Goal: Use online tool/utility

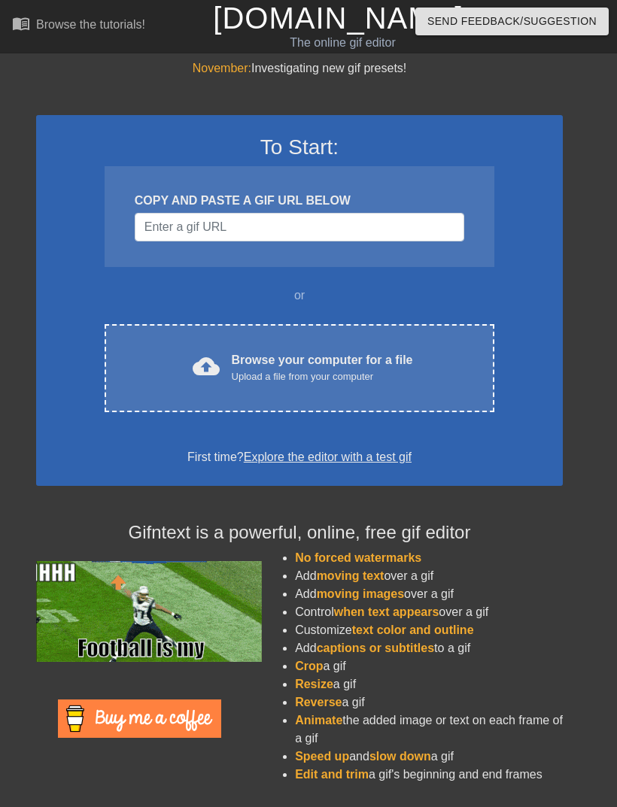
click at [384, 369] on div "Upload a file from your computer" at bounding box center [322, 376] width 181 height 15
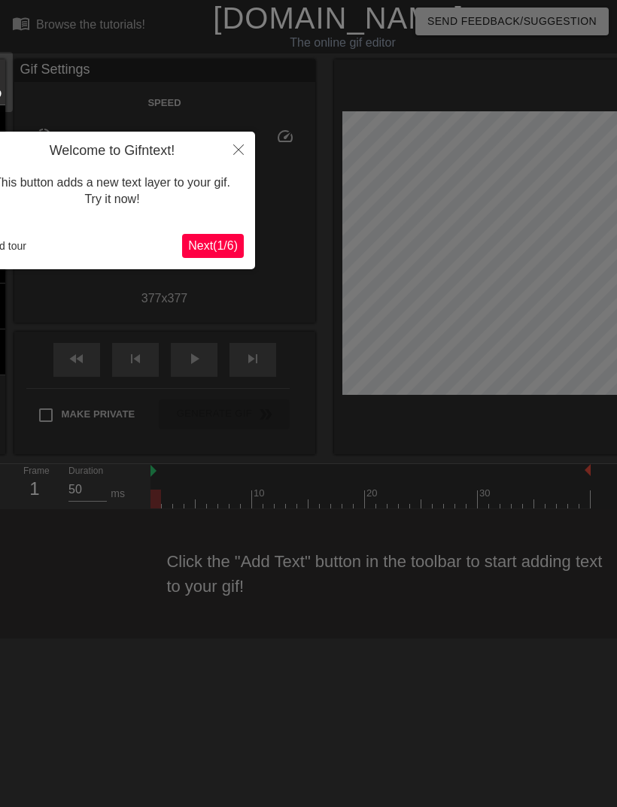
click at [230, 241] on span "Next ( 1 / 6 )" at bounding box center [213, 245] width 50 height 13
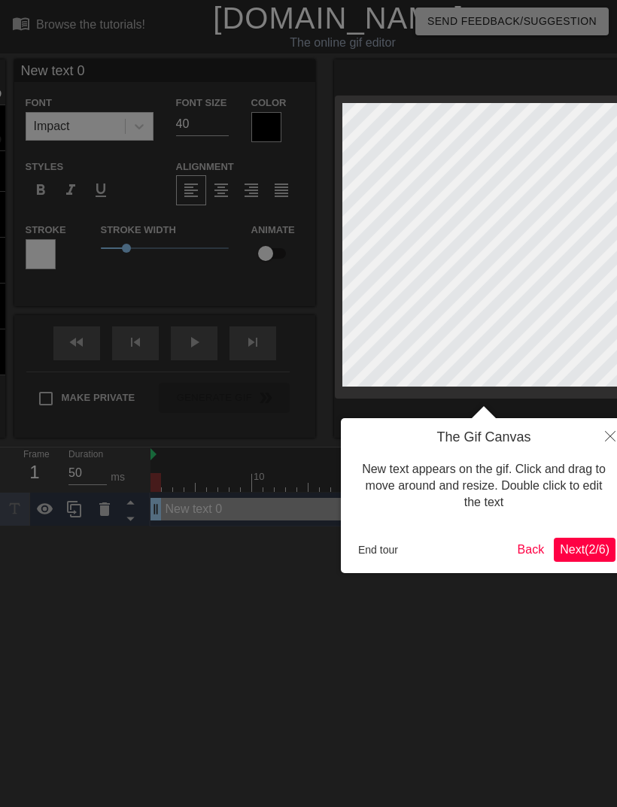
click at [583, 544] on span "Next ( 2 / 6 )" at bounding box center [585, 549] width 50 height 13
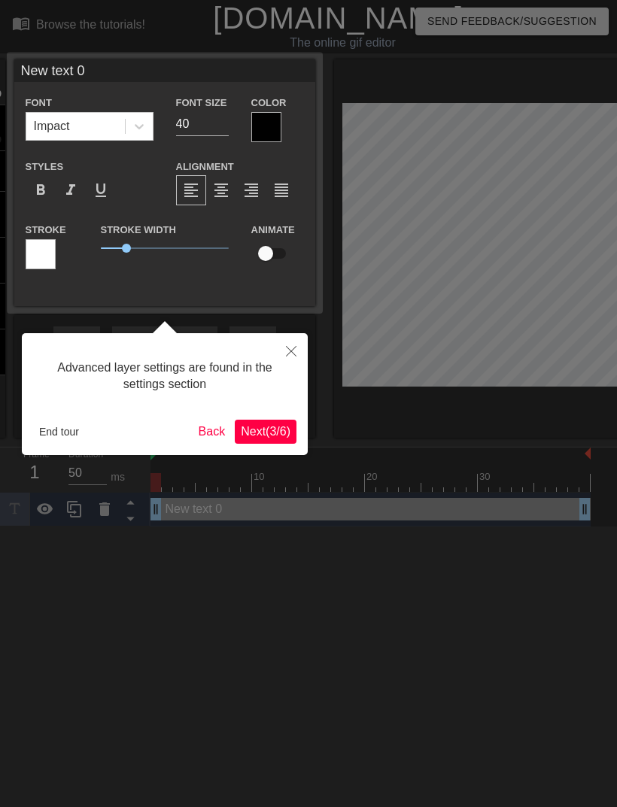
click at [273, 426] on span "Next ( 3 / 6 )" at bounding box center [266, 431] width 50 height 13
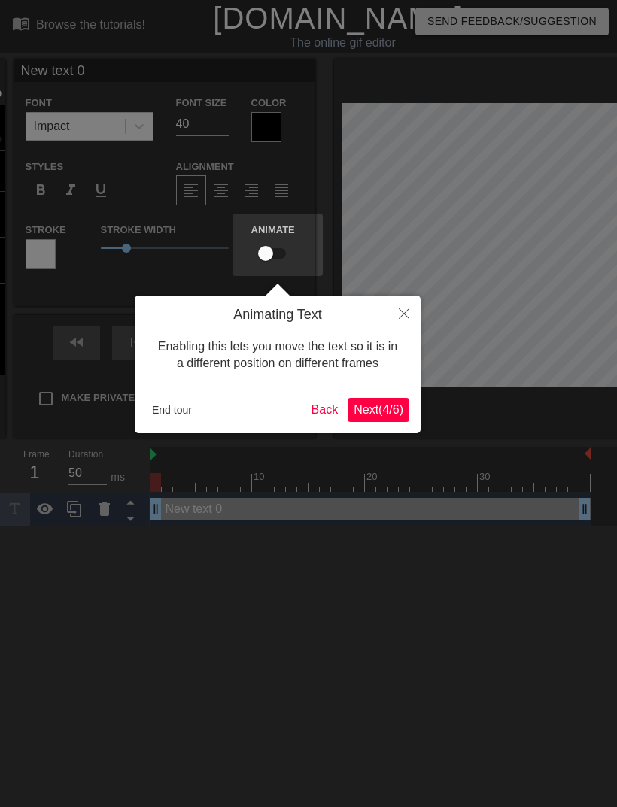
click at [375, 406] on span "Next ( 4 / 6 )" at bounding box center [379, 409] width 50 height 13
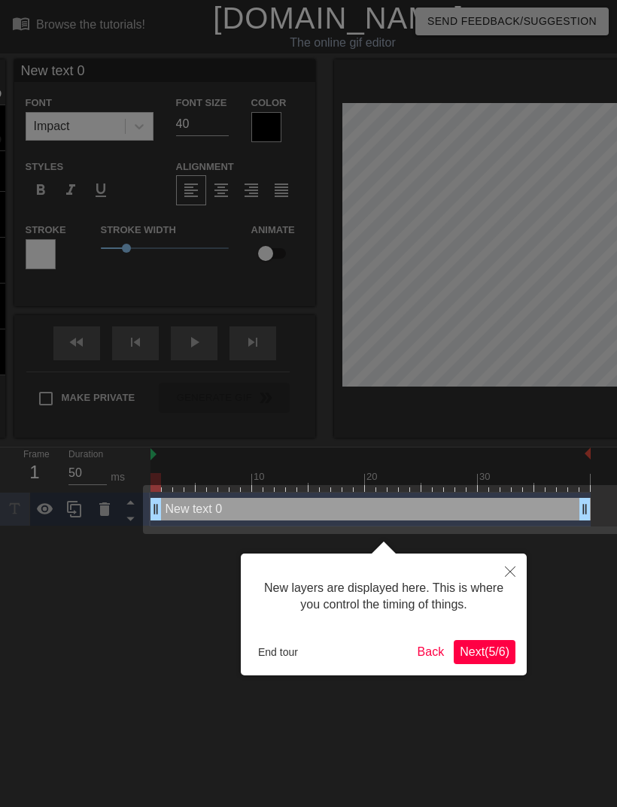
click at [496, 659] on button "Next ( 5 / 6 )" at bounding box center [485, 652] width 62 height 24
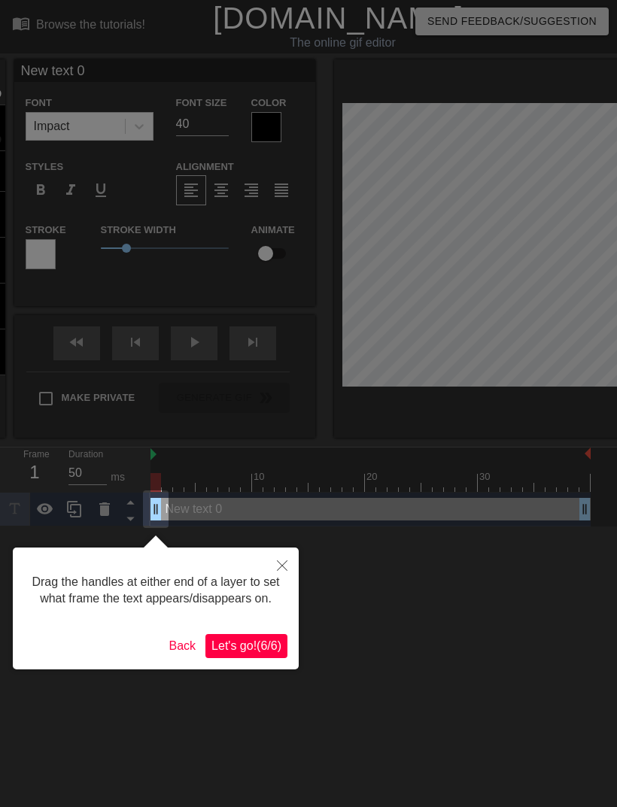
click at [266, 652] on span "Let's go! ( 6 / 6 )" at bounding box center [246, 646] width 70 height 13
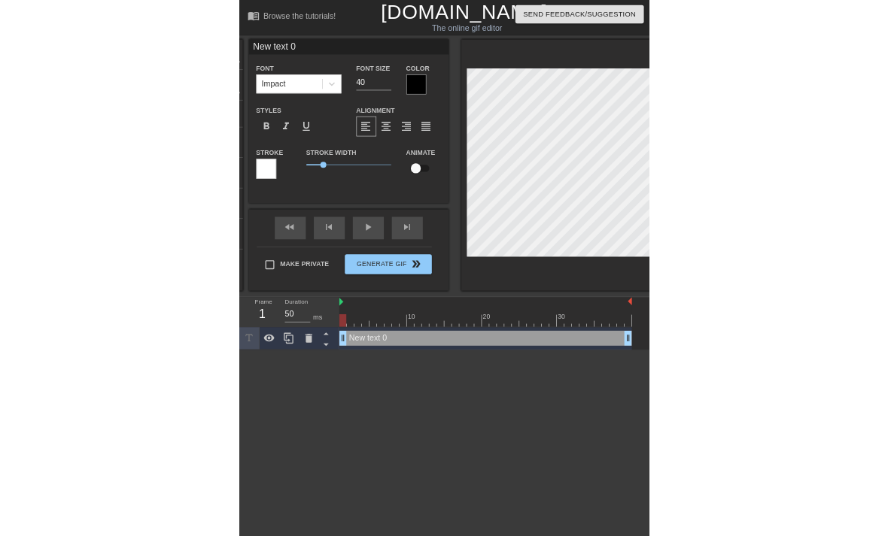
scroll to position [0, 2]
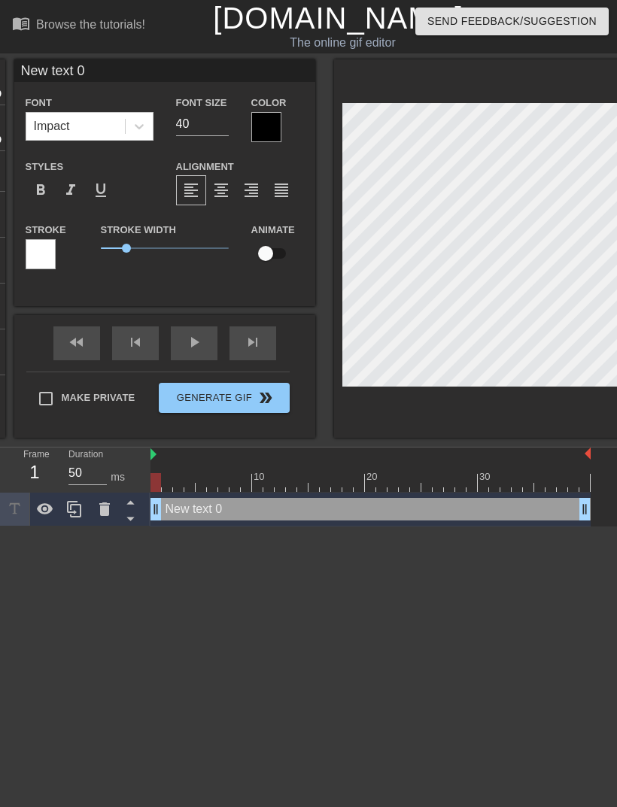
click at [563, 508] on div "New text 0 drag_handle drag_handle" at bounding box center [370, 509] width 440 height 23
click at [104, 504] on icon at bounding box center [104, 510] width 11 height 14
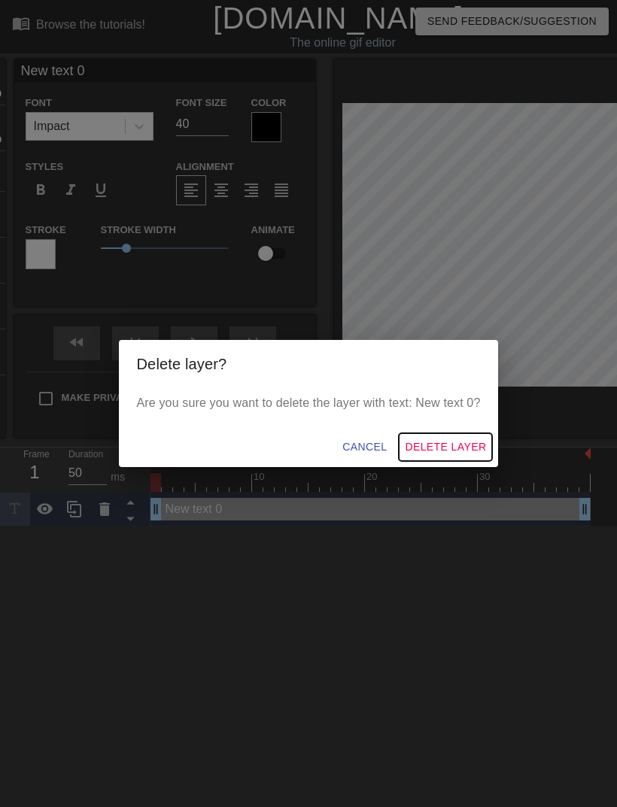
click at [459, 446] on span "Delete Layer" at bounding box center [445, 447] width 81 height 19
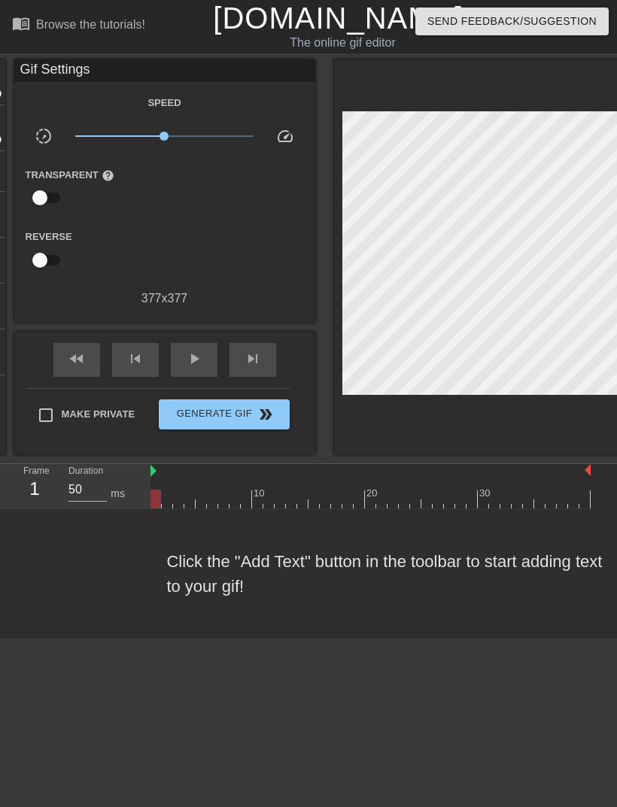
click at [229, 591] on div "Click the "Add Text" button in the toolbar to start adding text to your gif!" at bounding box center [308, 573] width 617 height 129
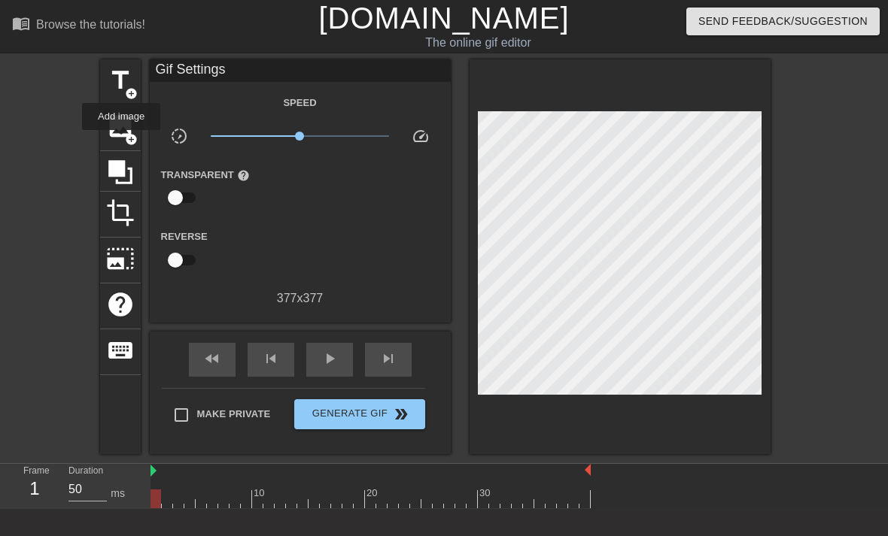
click at [122, 141] on div "image add_circle" at bounding box center [120, 128] width 41 height 46
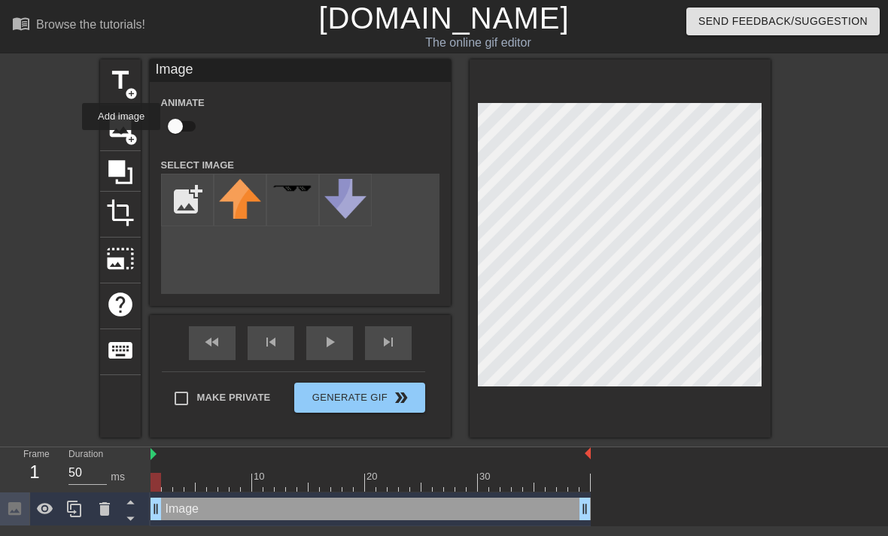
click at [199, 199] on input "file" at bounding box center [187, 200] width 51 height 51
type input "C:\fakepath\IMG_7204.jpeg"
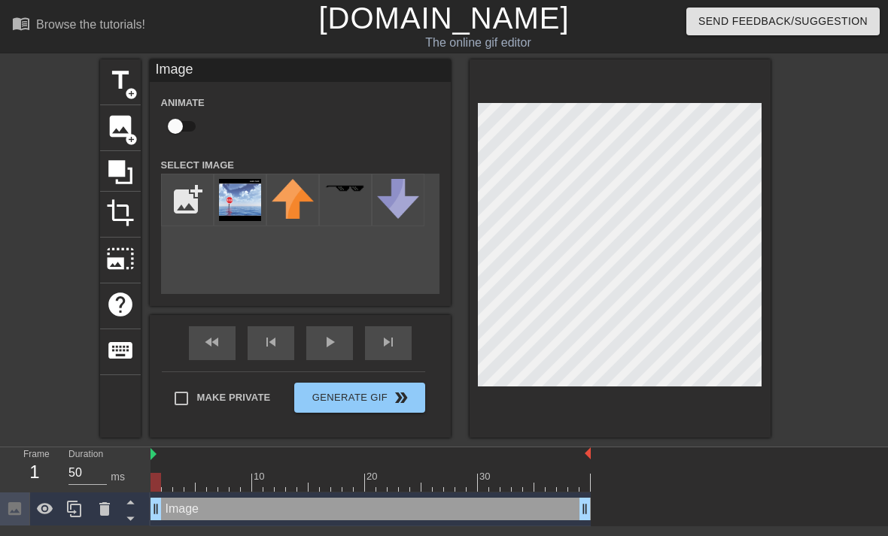
click at [249, 208] on img at bounding box center [240, 200] width 42 height 42
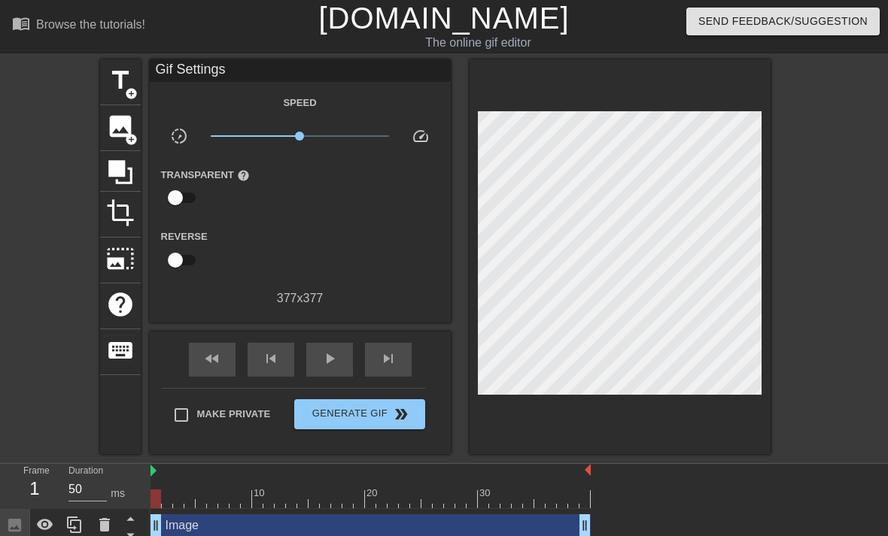
scroll to position [9, 0]
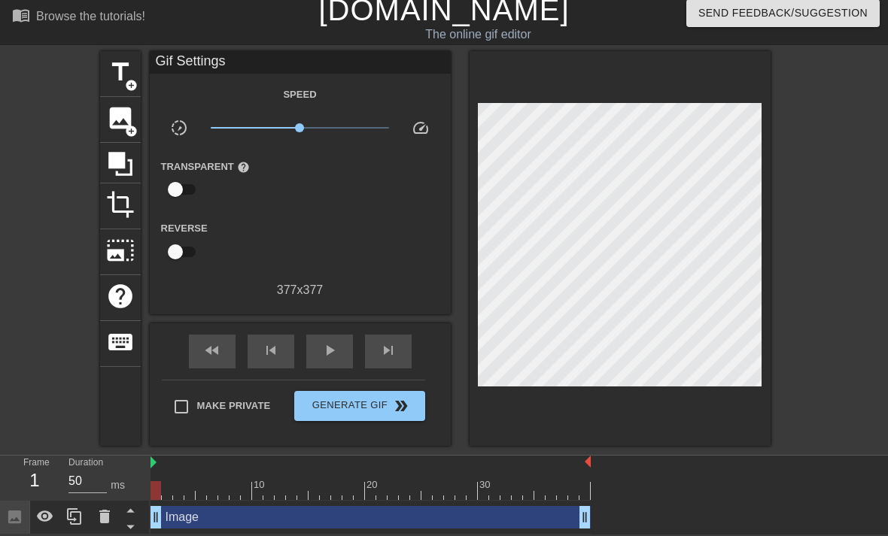
click at [542, 473] on div at bounding box center [539, 480] width 11 height 19
click at [471, 476] on div at bounding box center [471, 480] width 11 height 19
click at [560, 482] on div at bounding box center [370, 491] width 440 height 19
click at [616, 476] on div "10 20 30 Image drag_handle drag_handle" at bounding box center [518, 495] width 737 height 79
click at [133, 466] on div "Duration 50 ms" at bounding box center [102, 478] width 68 height 44
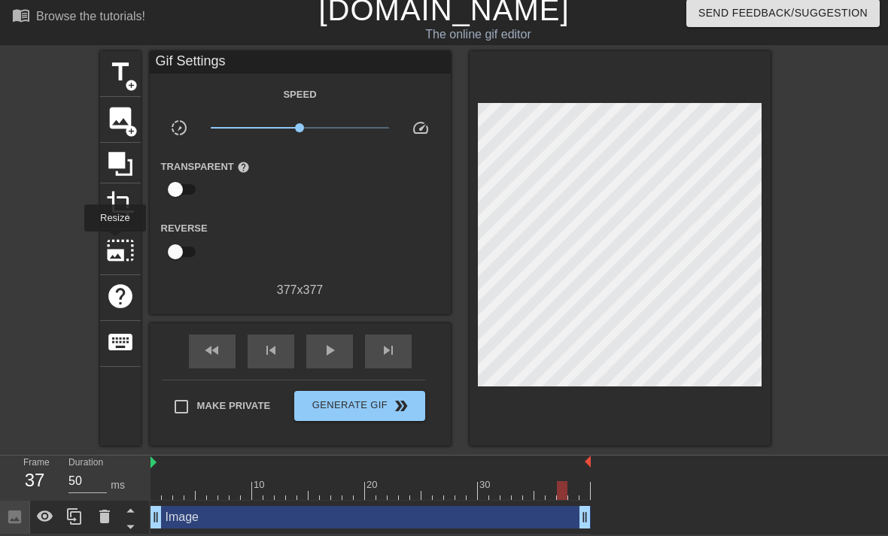
click at [115, 242] on span "photo_size_select_large" at bounding box center [120, 250] width 29 height 29
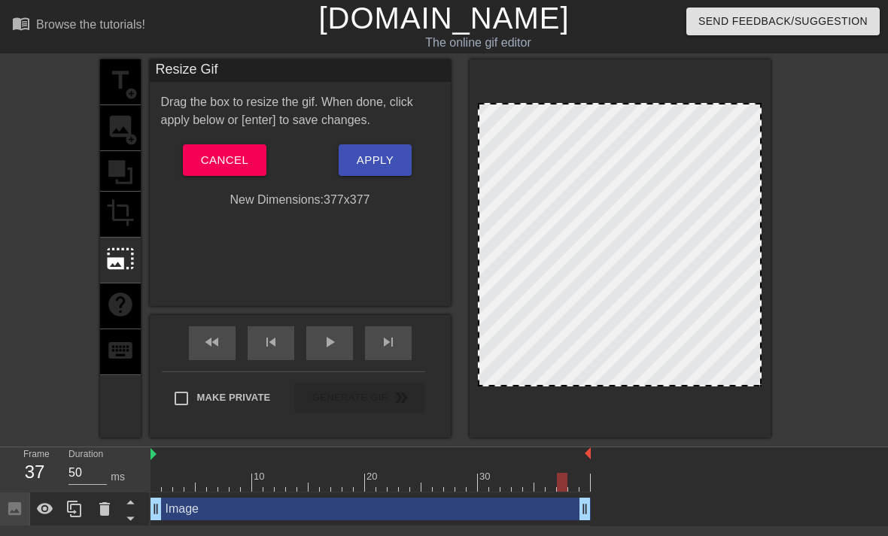
click at [616, 378] on div at bounding box center [620, 245] width 284 height 284
click at [616, 348] on div at bounding box center [620, 245] width 284 height 284
click at [124, 201] on div "title add_circle image add_circle crop photo_size_select_large help keyboard" at bounding box center [120, 248] width 41 height 378
click at [243, 154] on span "Cancel" at bounding box center [224, 160] width 47 height 20
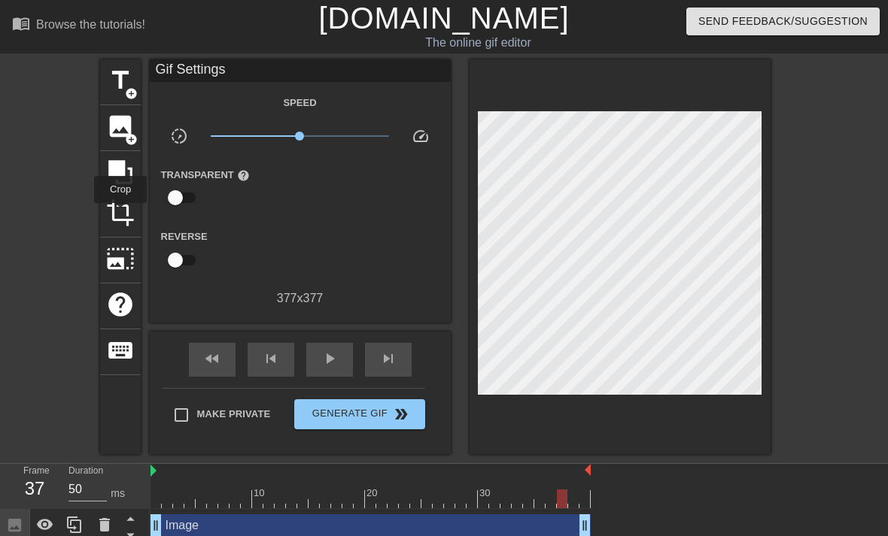
click at [121, 214] on span "crop" at bounding box center [120, 213] width 29 height 29
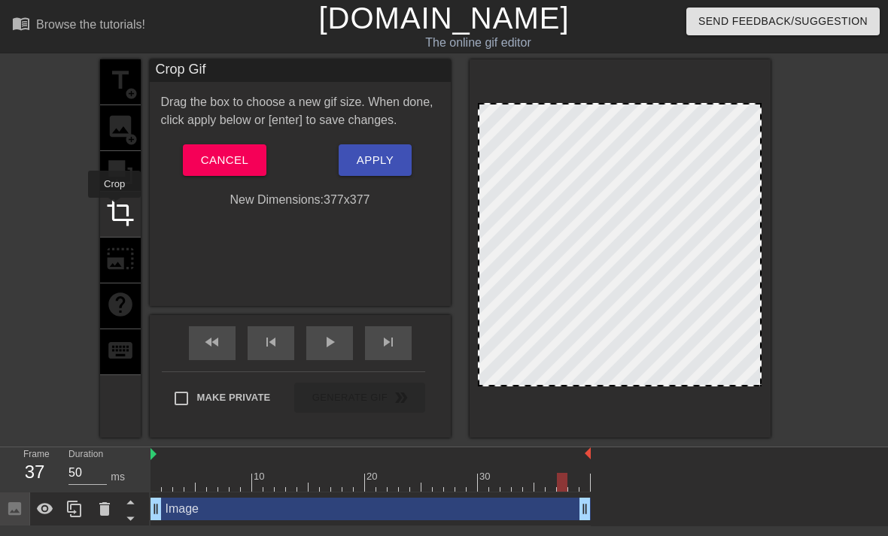
click at [115, 208] on span "crop" at bounding box center [120, 213] width 29 height 29
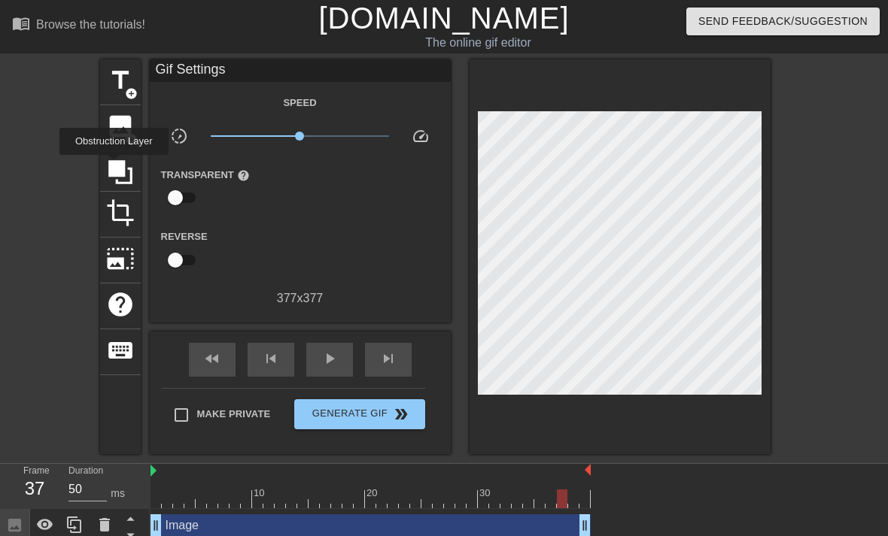
click at [116, 166] on icon at bounding box center [120, 172] width 24 height 24
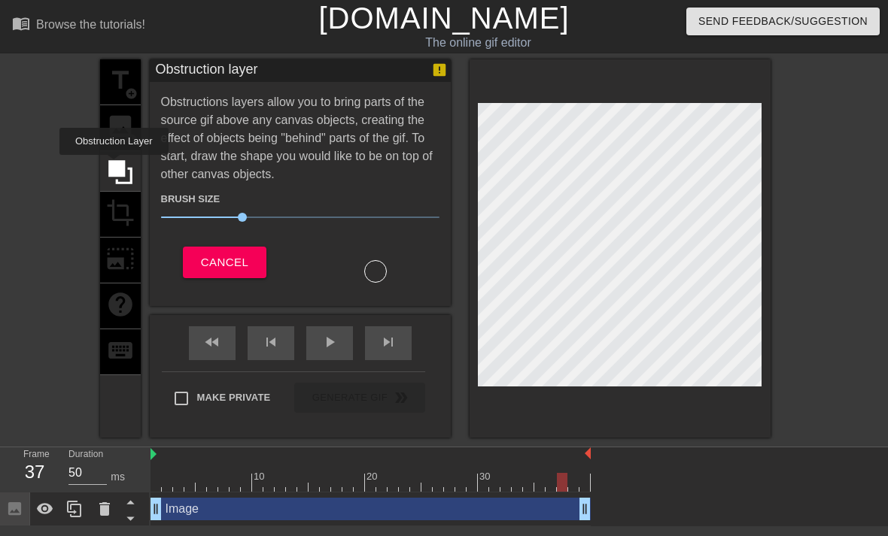
click at [126, 171] on icon at bounding box center [120, 172] width 29 height 29
